Goal: Check status: Check status

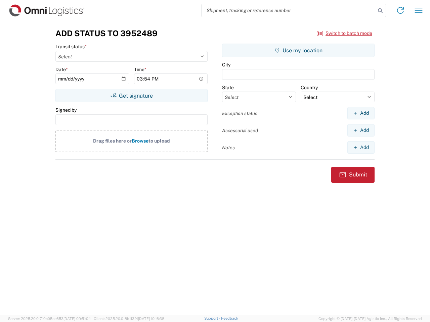
click at [288, 10] on input "search" at bounding box center [288, 10] width 174 height 13
click at [380, 11] on icon at bounding box center [379, 10] width 9 height 9
click at [400, 10] on icon at bounding box center [400, 10] width 11 height 11
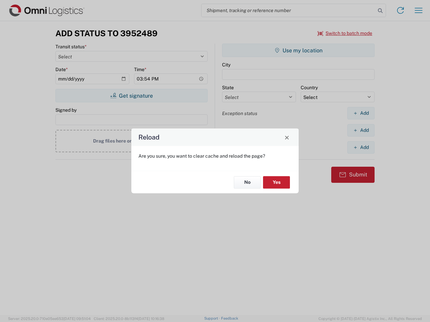
click at [345, 33] on div "Reload Are you sure, you want to clear cache and reload the page? No Yes" at bounding box center [215, 161] width 430 height 322
click at [131, 96] on div "Reload Are you sure, you want to clear cache and reload the page? No Yes" at bounding box center [215, 161] width 430 height 322
click at [298, 50] on div "Reload Are you sure, you want to clear cache and reload the page? No Yes" at bounding box center [215, 161] width 430 height 322
click at [361, 113] on div "Reload Are you sure, you want to clear cache and reload the page? No Yes" at bounding box center [215, 161] width 430 height 322
click at [361, 130] on div "Reload Are you sure, you want to clear cache and reload the page? No Yes" at bounding box center [215, 161] width 430 height 322
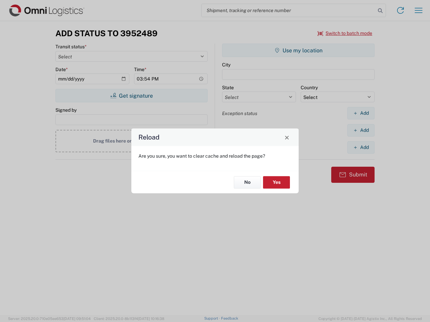
click at [361, 147] on div "Reload Are you sure, you want to clear cache and reload the page? No Yes" at bounding box center [215, 161] width 430 height 322
